Goal: Browse casually

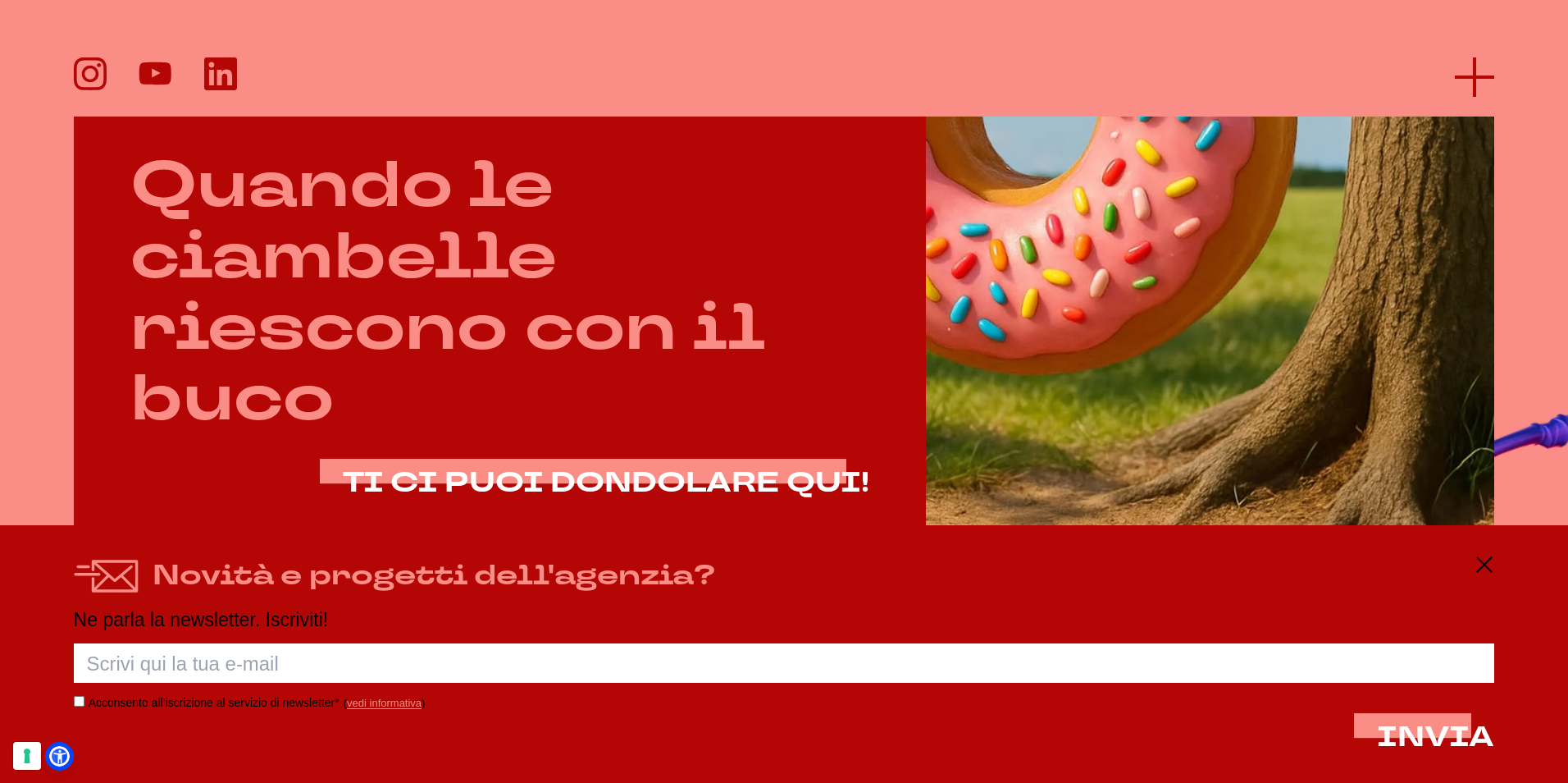
scroll to position [1034, 0]
click at [1477, 73] on icon at bounding box center [1474, 77] width 39 height 39
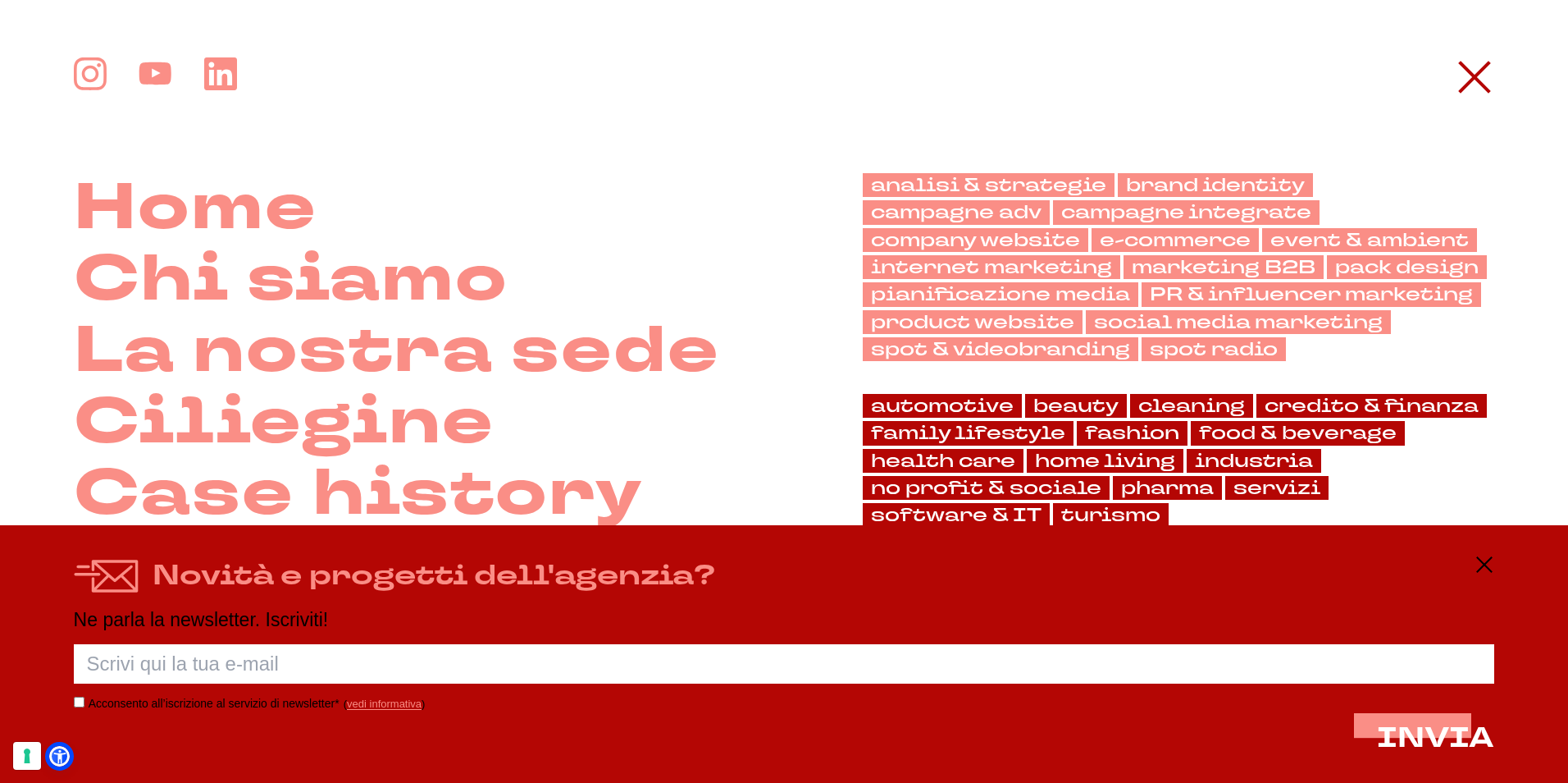
click at [1466, 95] on icon at bounding box center [1474, 77] width 39 height 39
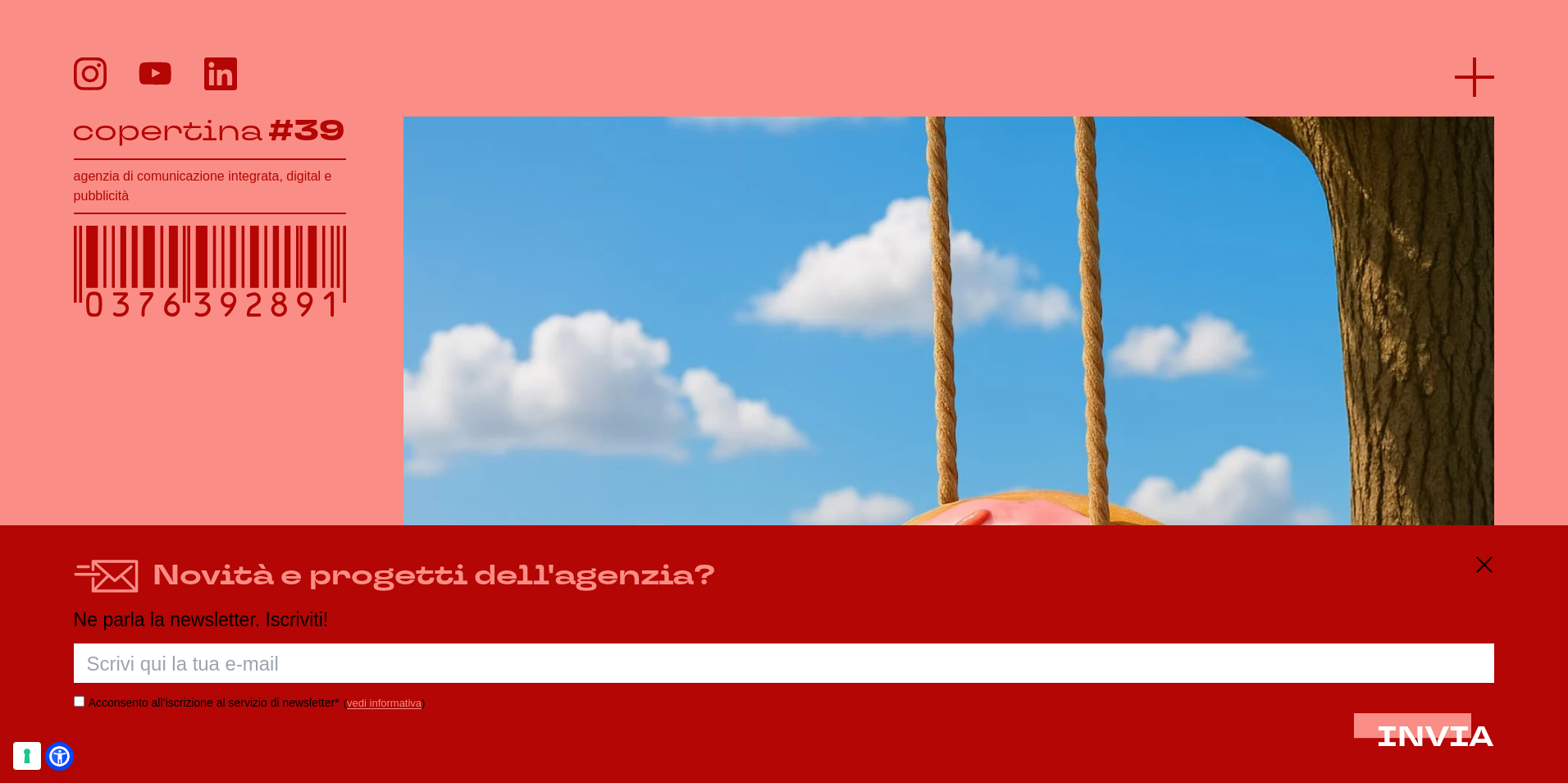
scroll to position [377, 0]
click at [1470, 81] on icon at bounding box center [1474, 77] width 39 height 39
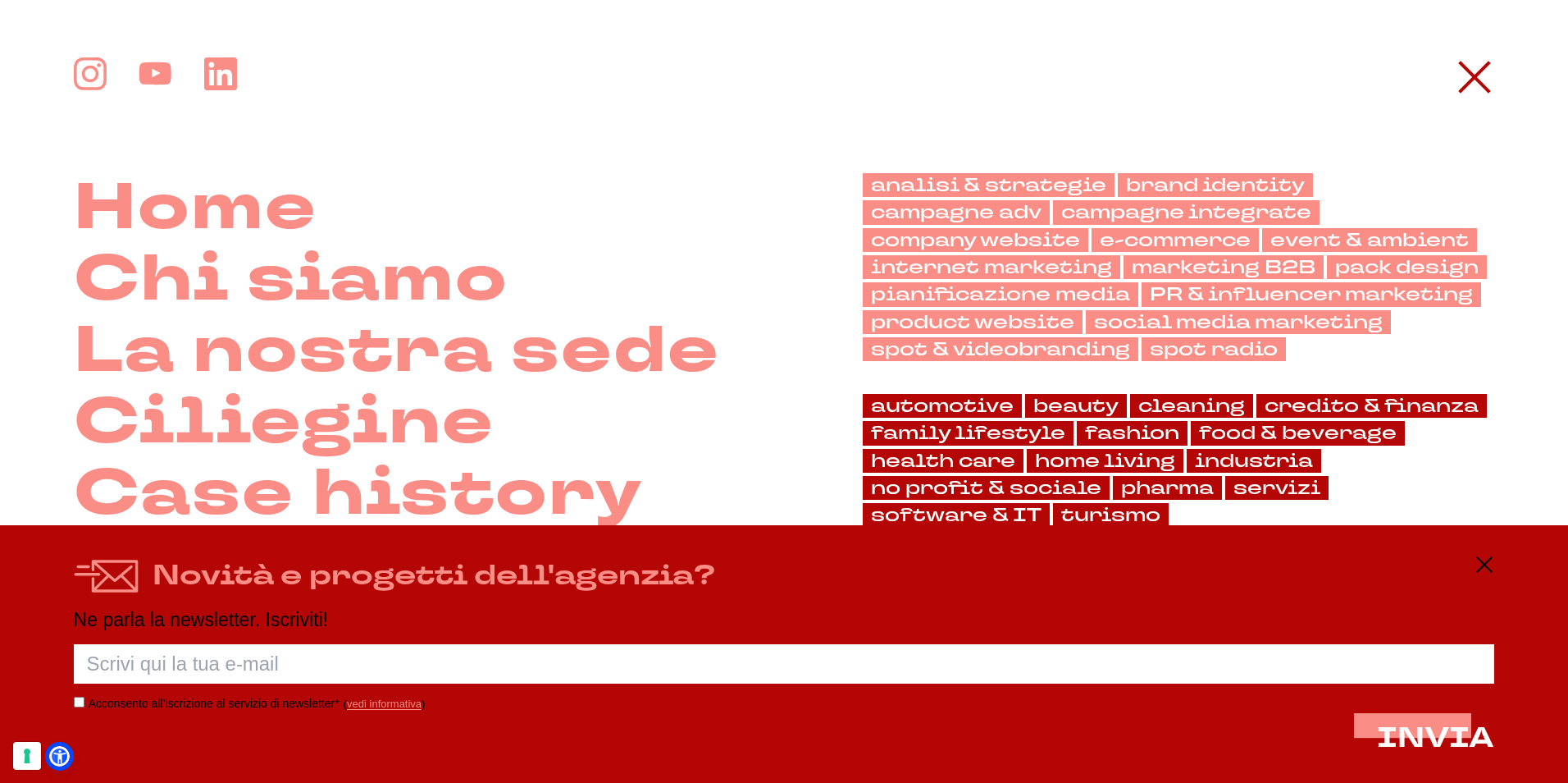
drag, startPoint x: 1480, startPoint y: 85, endPoint x: 1515, endPoint y: 33, distance: 62.7
click at [1480, 86] on icon at bounding box center [1474, 77] width 39 height 39
